Goal: Task Accomplishment & Management: Use online tool/utility

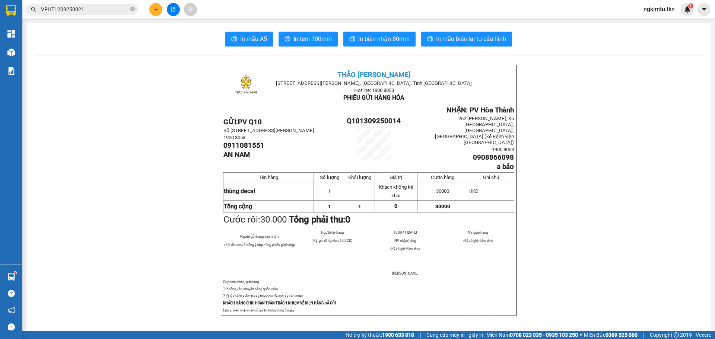
click at [98, 8] on input "VPHT1209250021" at bounding box center [85, 9] width 88 height 8
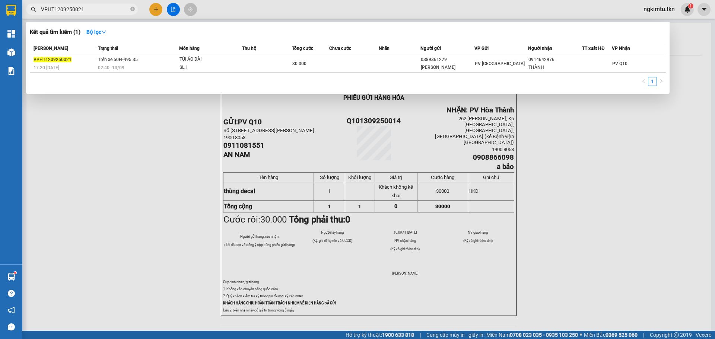
click at [98, 8] on input "VPHT1209250021" at bounding box center [85, 9] width 88 height 8
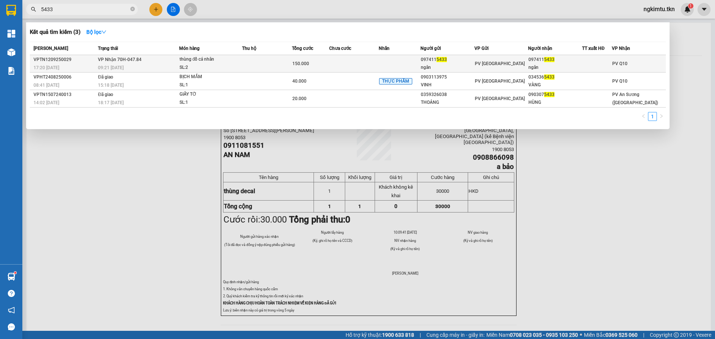
type input "5433"
click at [142, 59] on td "VP Nhận 70H-047.84 09:21 [DATE]" at bounding box center [137, 64] width 83 height 18
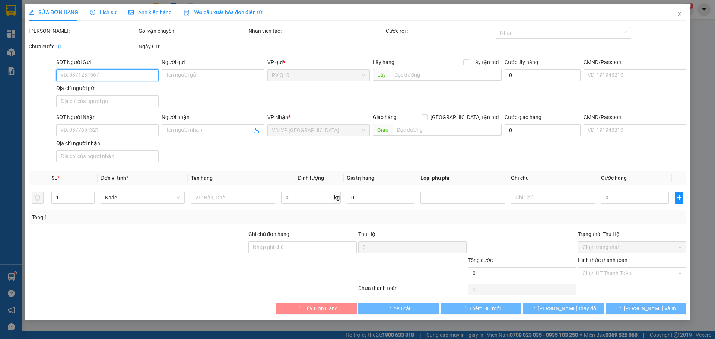
type input "0974115433"
type input "ngân"
type input "0974115433"
type input "ngân"
type input "150.000"
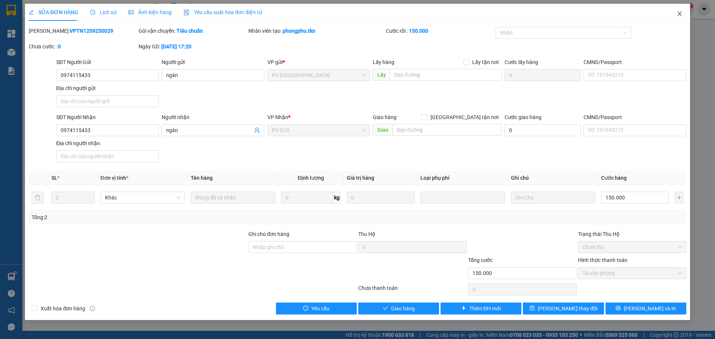
click at [681, 14] on icon "close" at bounding box center [680, 14] width 6 height 6
